Goal: Task Accomplishment & Management: Use online tool/utility

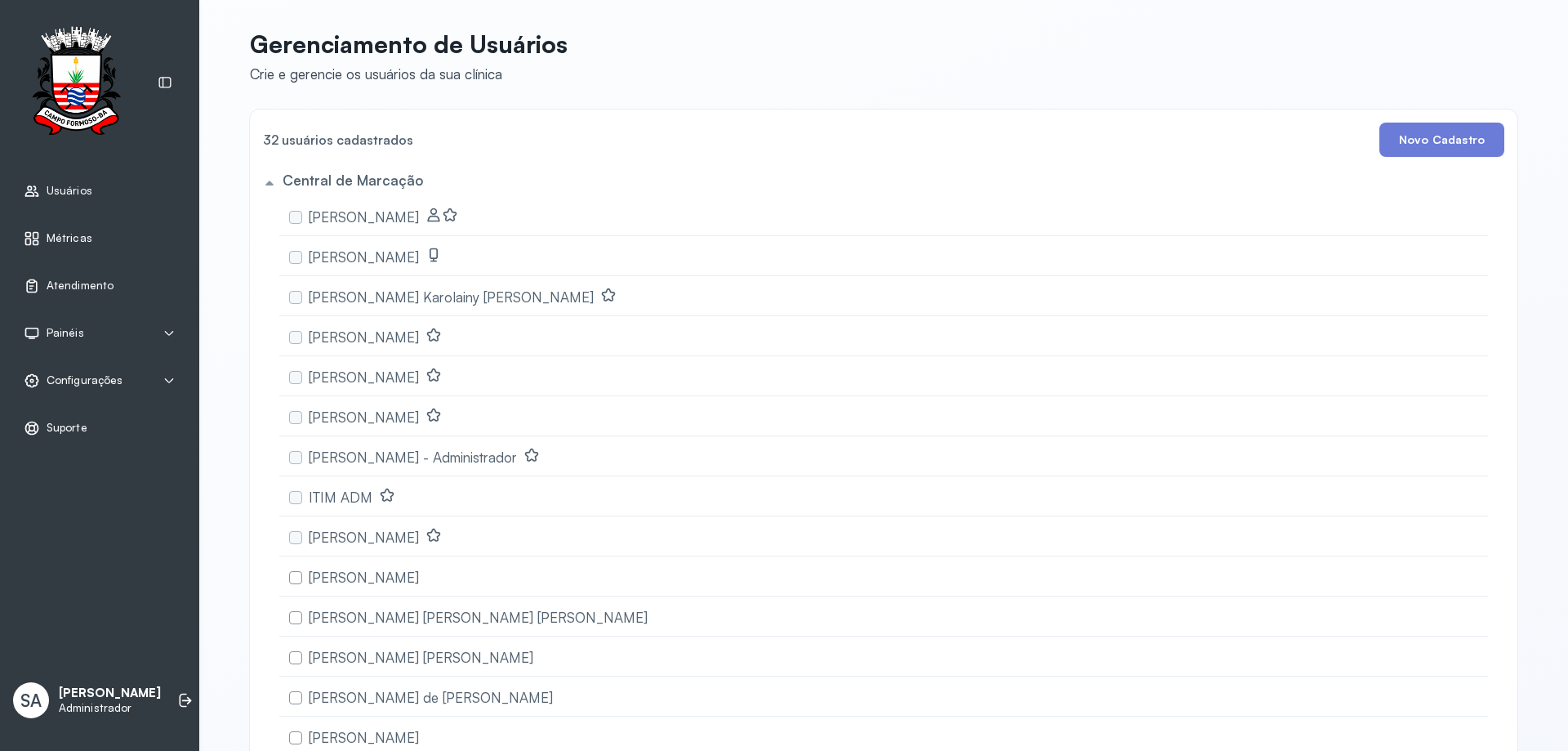
click at [69, 381] on span "Configurações" at bounding box center [84, 381] width 76 height 14
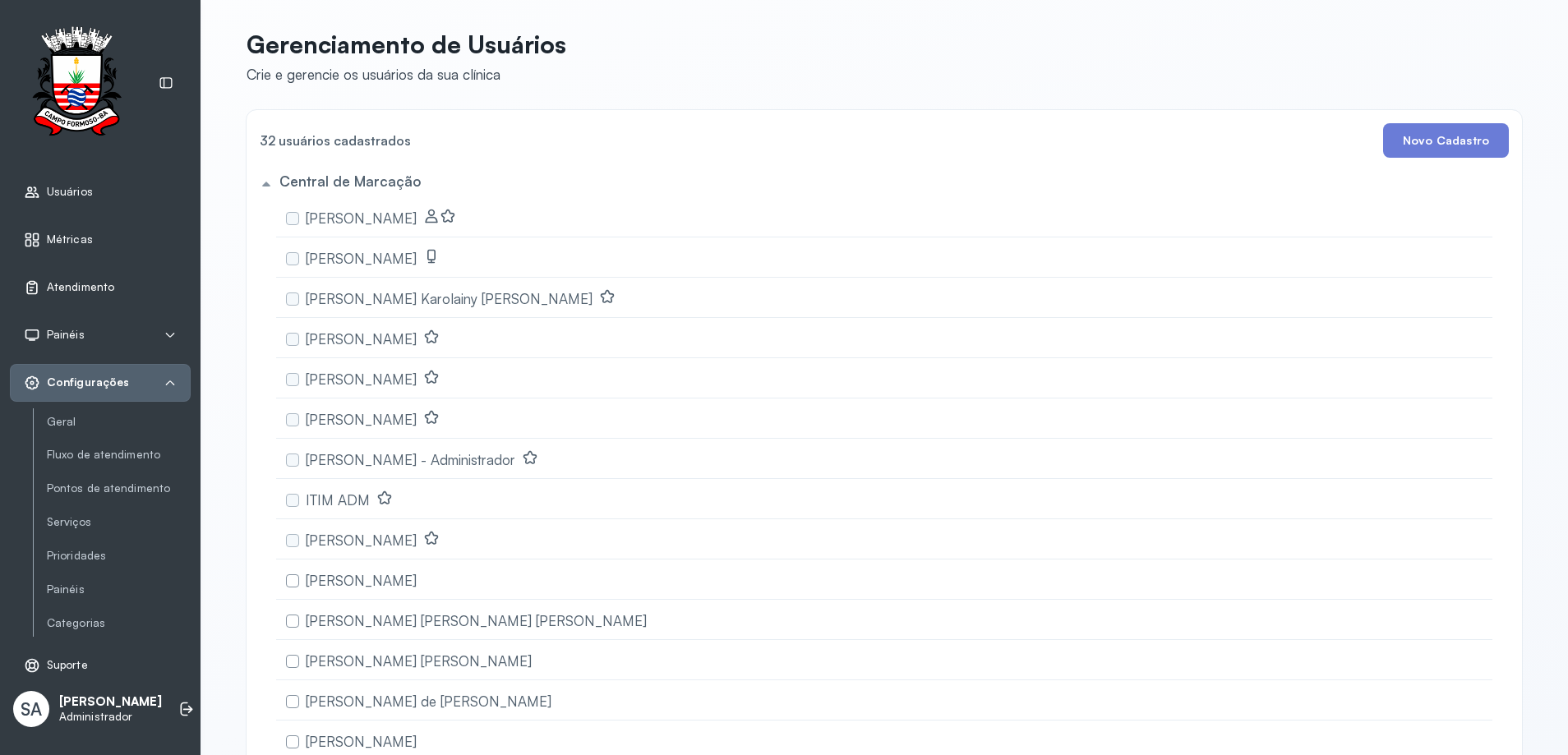
click at [60, 281] on span "Atendimento" at bounding box center [80, 287] width 67 height 14
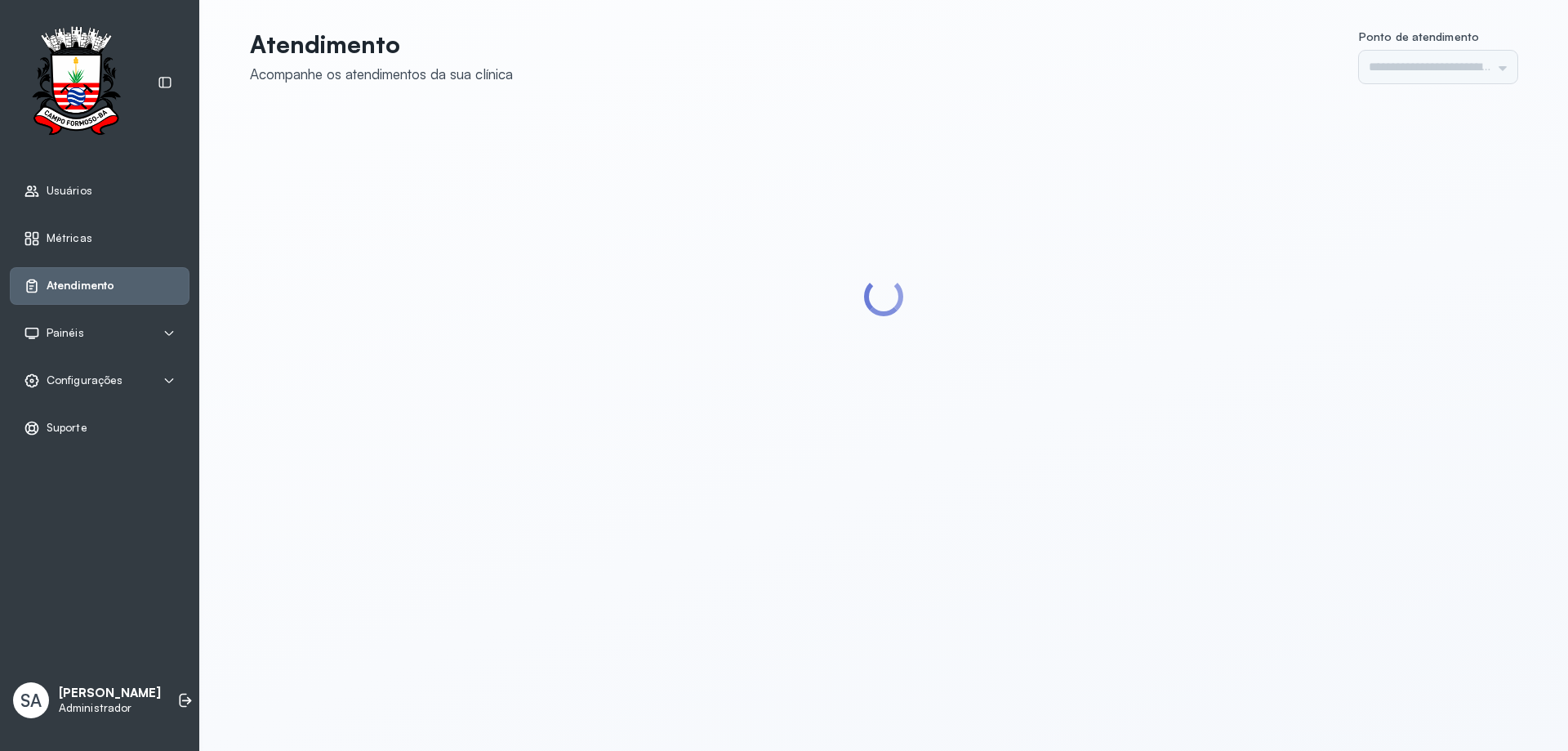
type input "******"
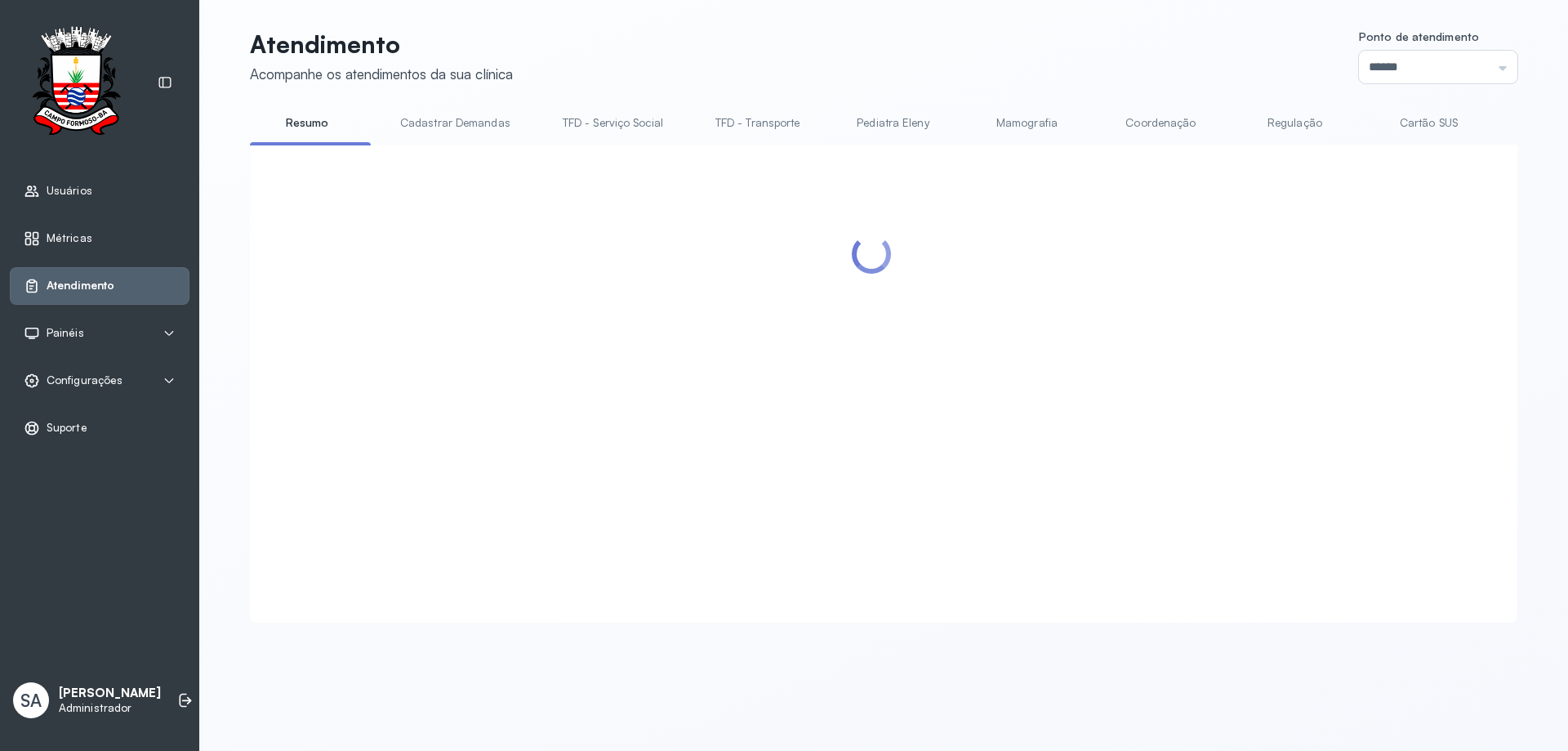
click at [1125, 120] on link "Coordenação" at bounding box center [1161, 123] width 114 height 27
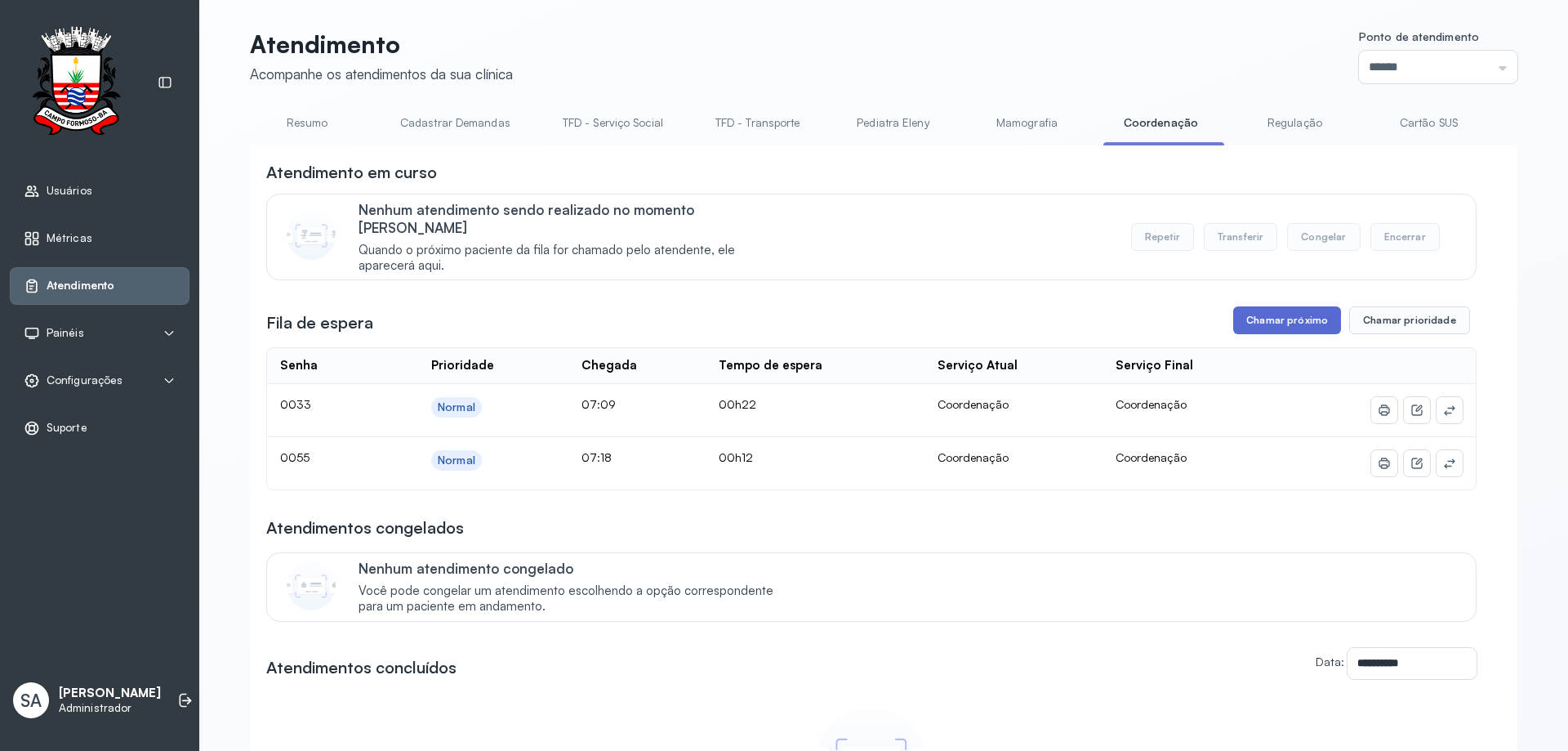
click at [1282, 307] on button "Chamar próximo" at bounding box center [1287, 321] width 108 height 28
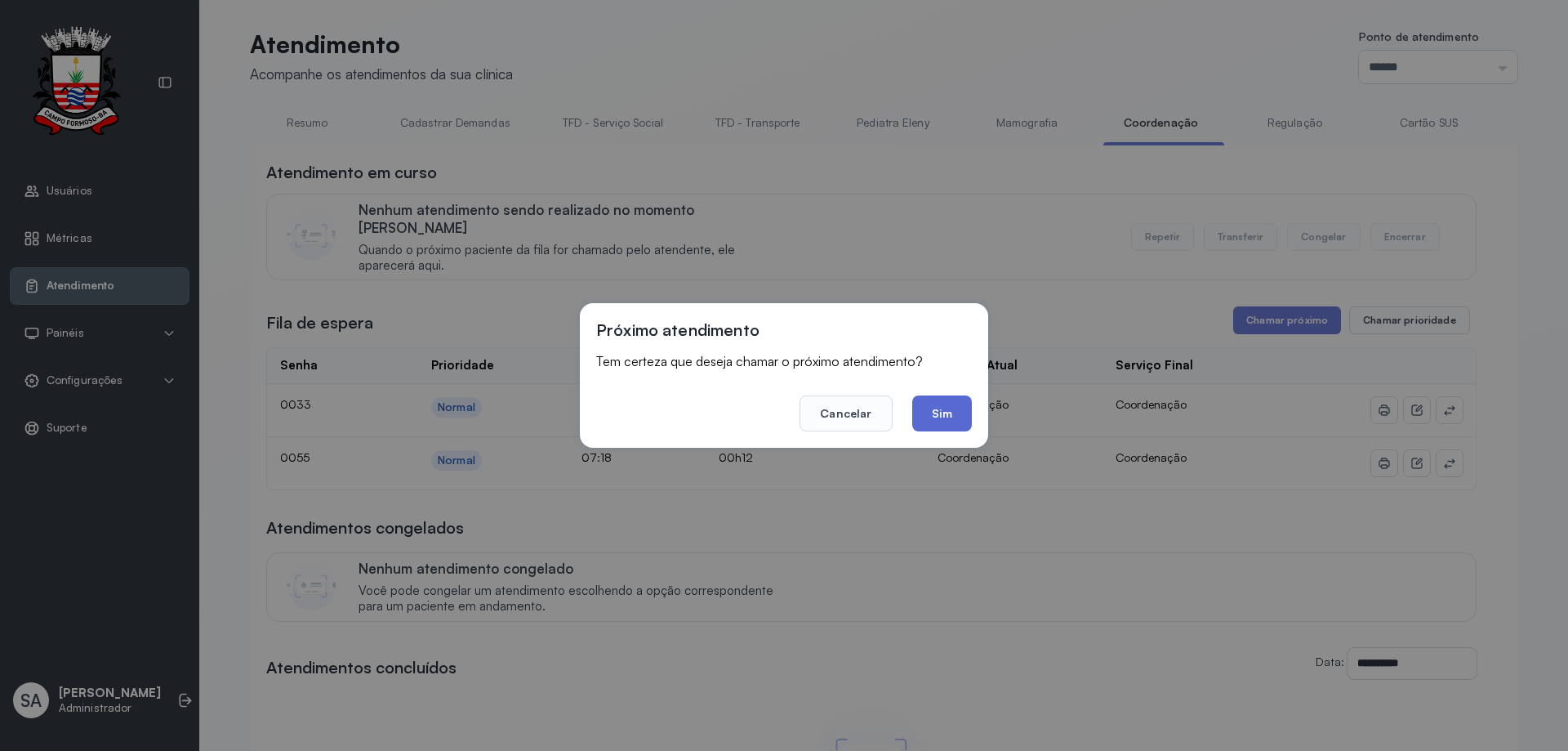
click at [954, 411] on button "Sim" at bounding box center [942, 413] width 60 height 36
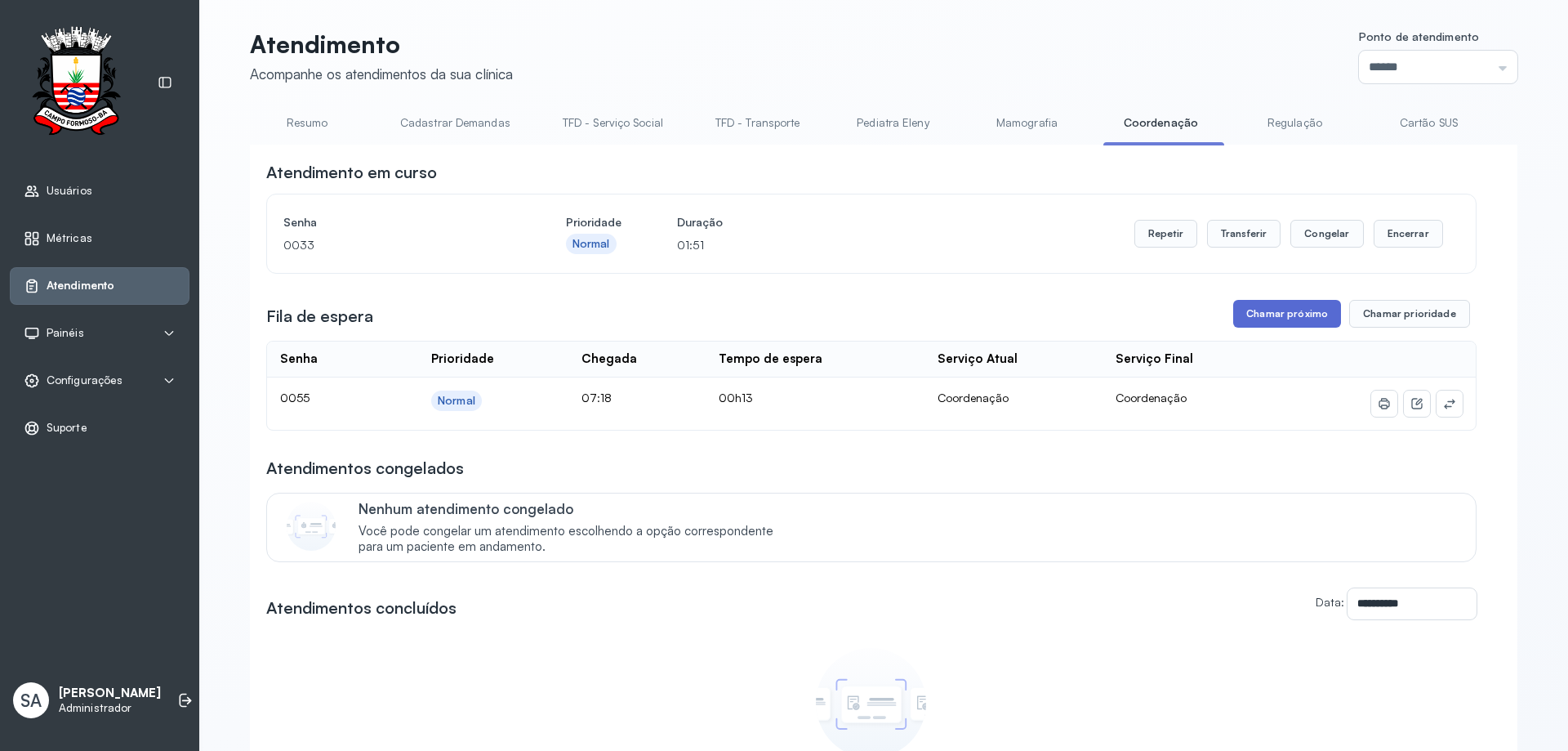
click at [1284, 310] on button "Chamar próximo" at bounding box center [1287, 314] width 108 height 28
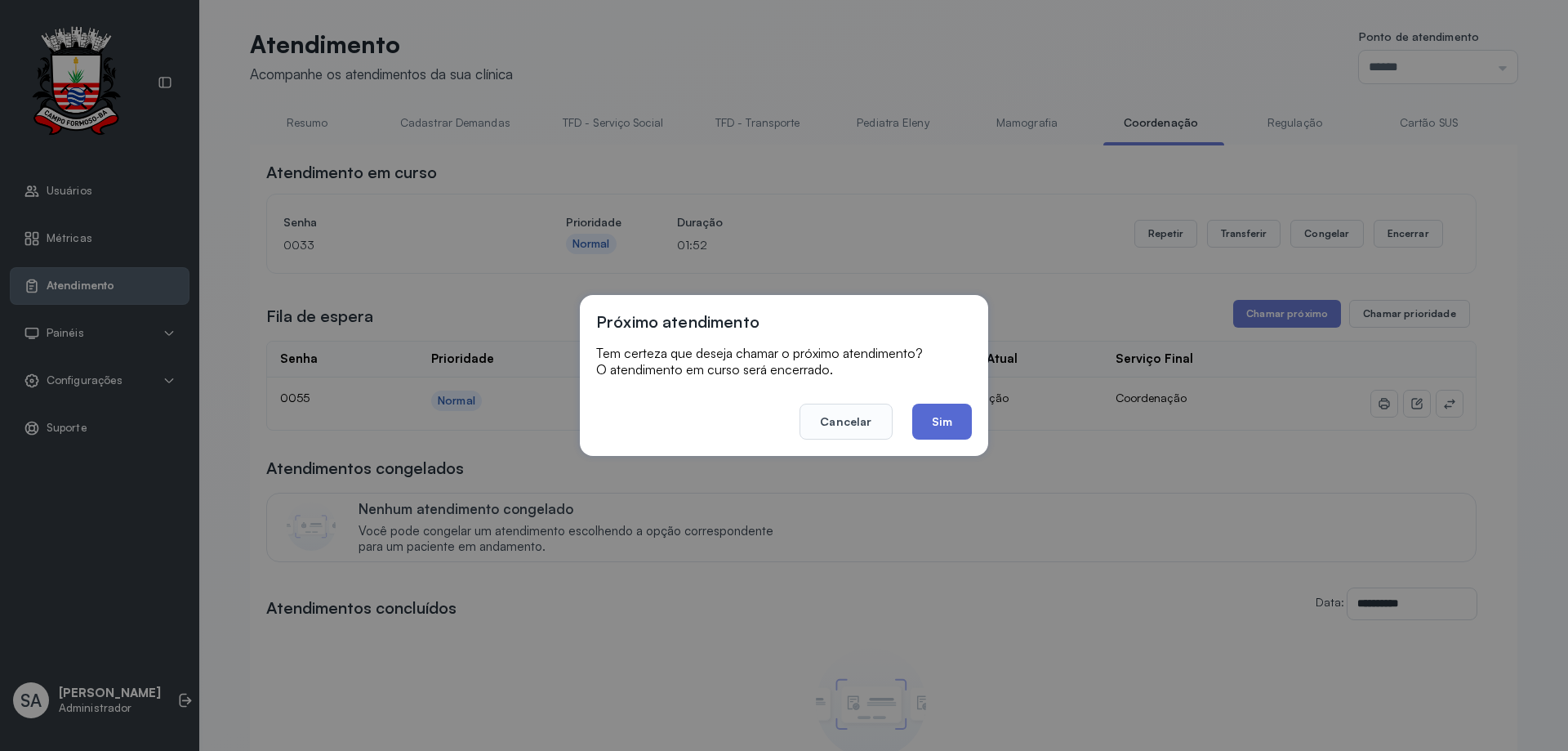
click at [941, 419] on button "Sim" at bounding box center [942, 421] width 60 height 36
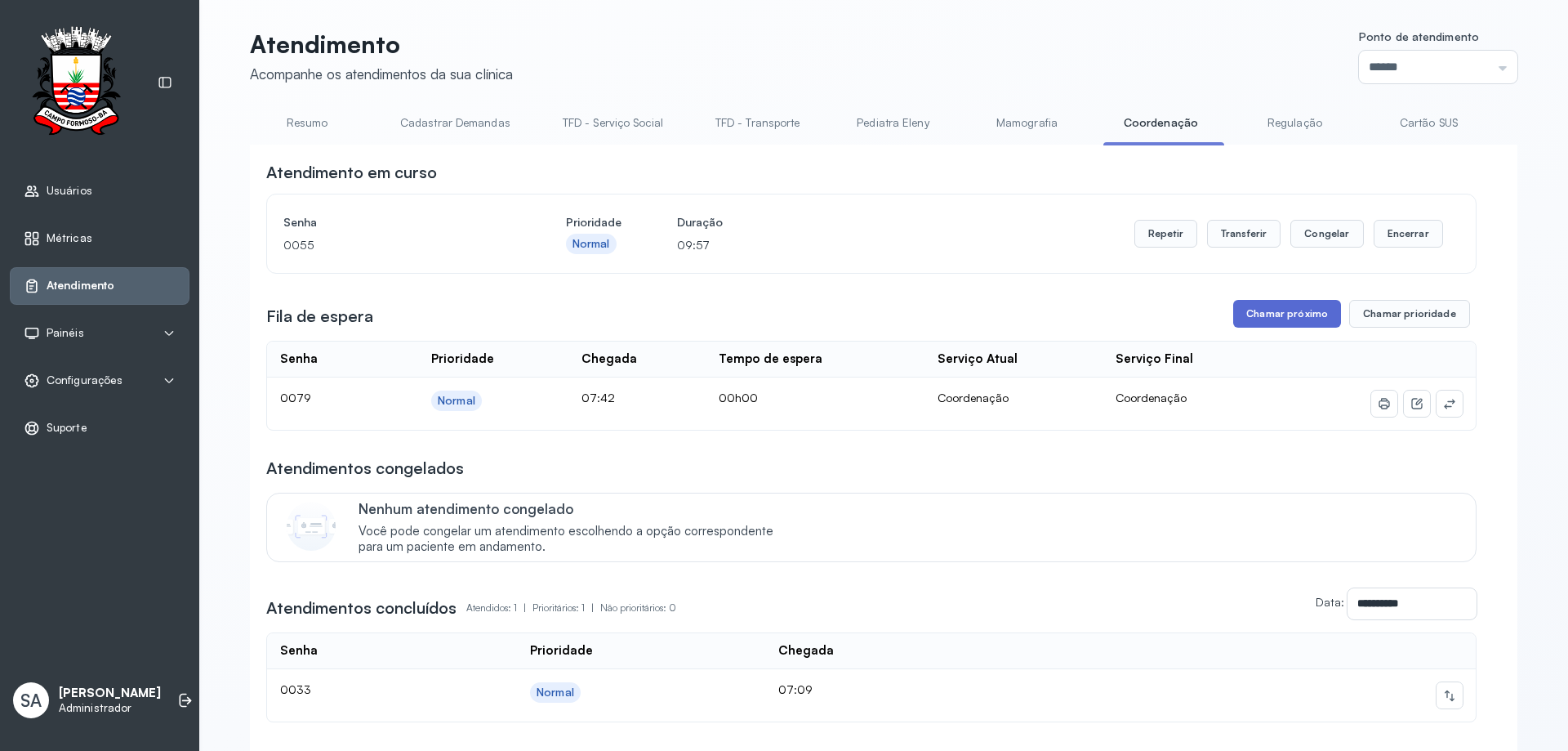
click at [1294, 316] on button "Chamar próximo" at bounding box center [1287, 314] width 108 height 28
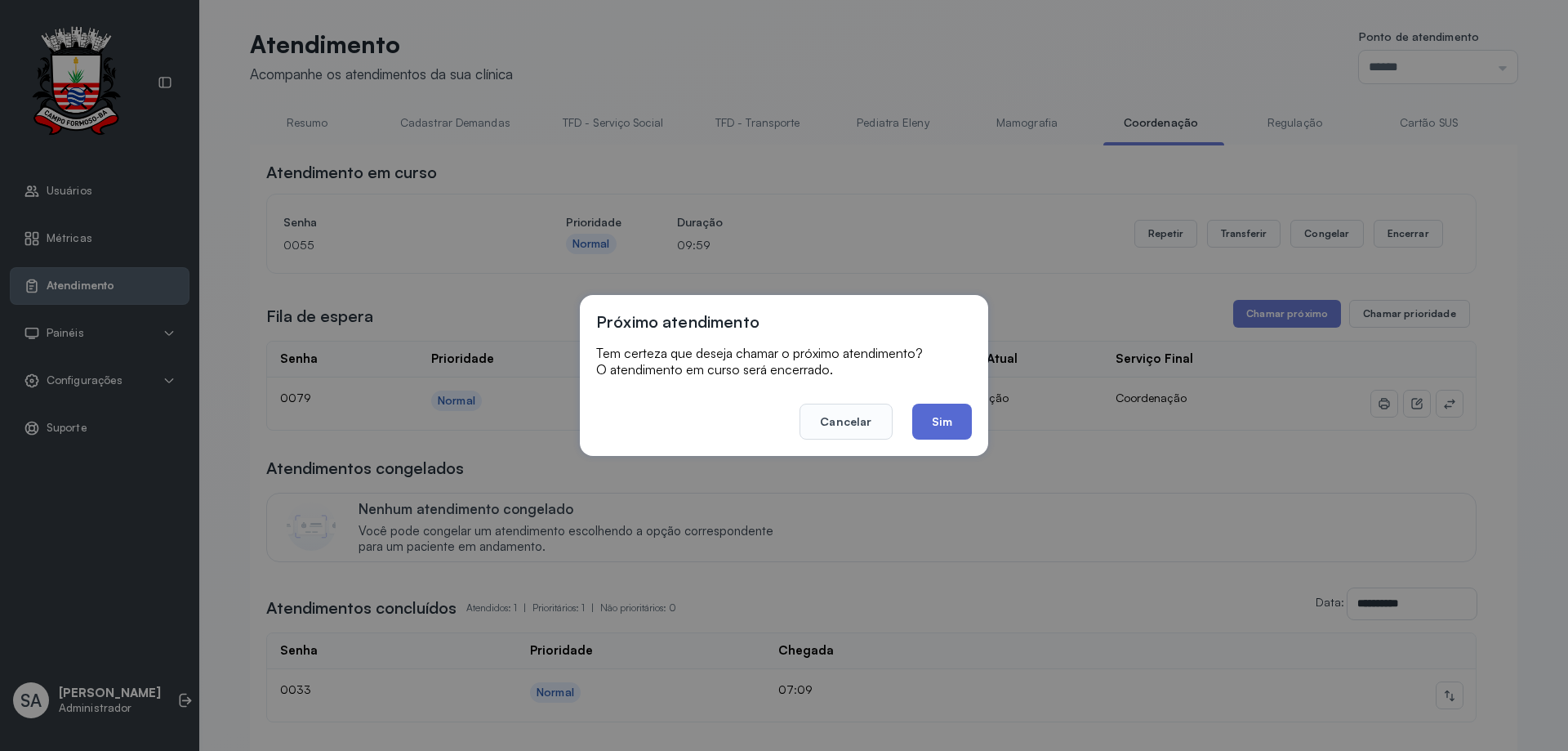
click at [934, 422] on button "Sim" at bounding box center [942, 421] width 60 height 36
